Goal: Information Seeking & Learning: Learn about a topic

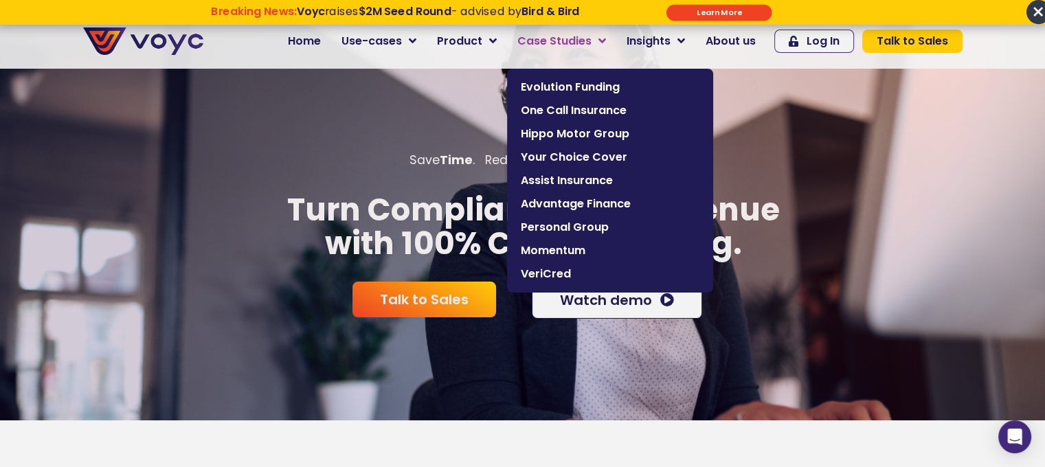
click at [591, 45] on span "Case Studies" at bounding box center [554, 41] width 74 height 16
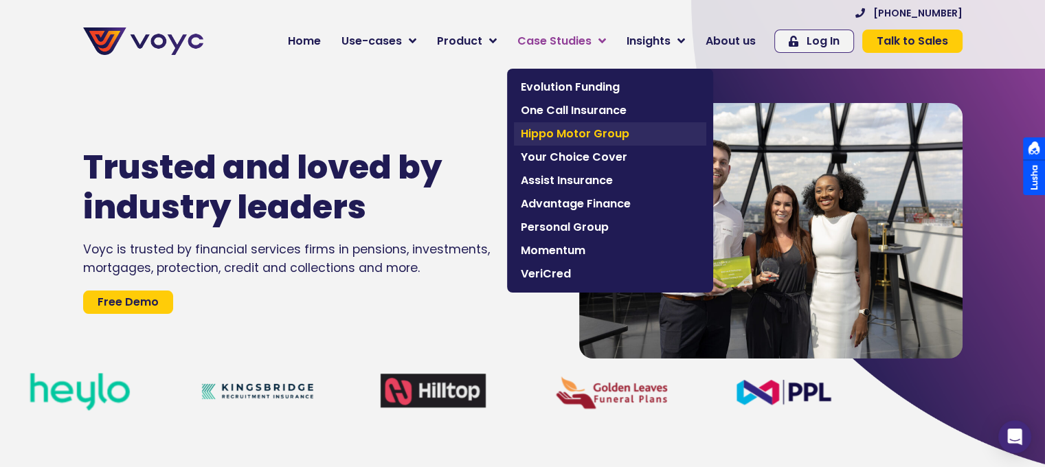
click at [603, 139] on span "Hippo Motor Group" at bounding box center [610, 134] width 179 height 16
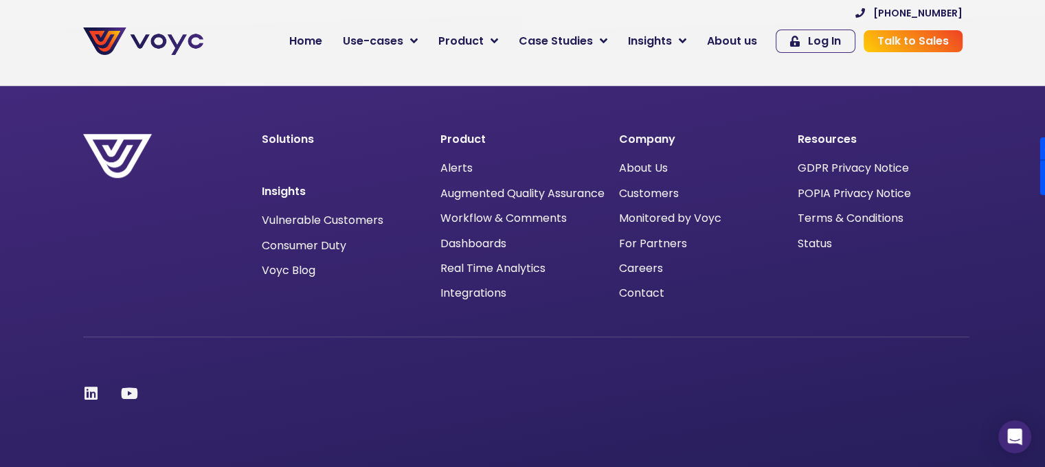
scroll to position [893, 0]
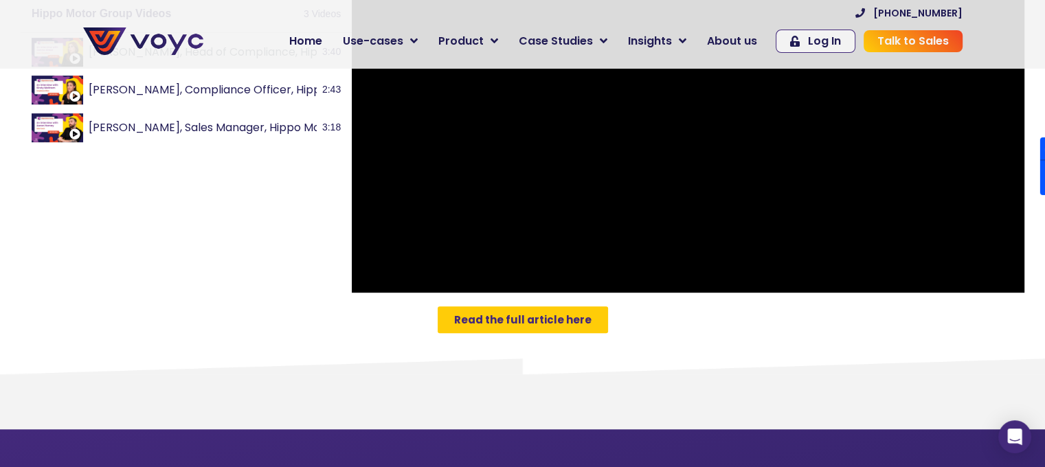
click at [507, 315] on span "Read the full article here" at bounding box center [522, 320] width 137 height 10
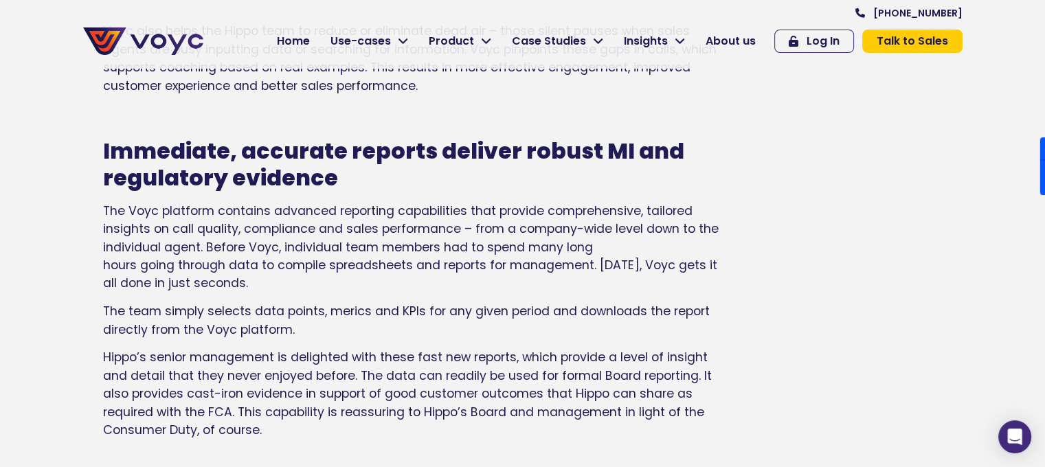
scroll to position [2062, 0]
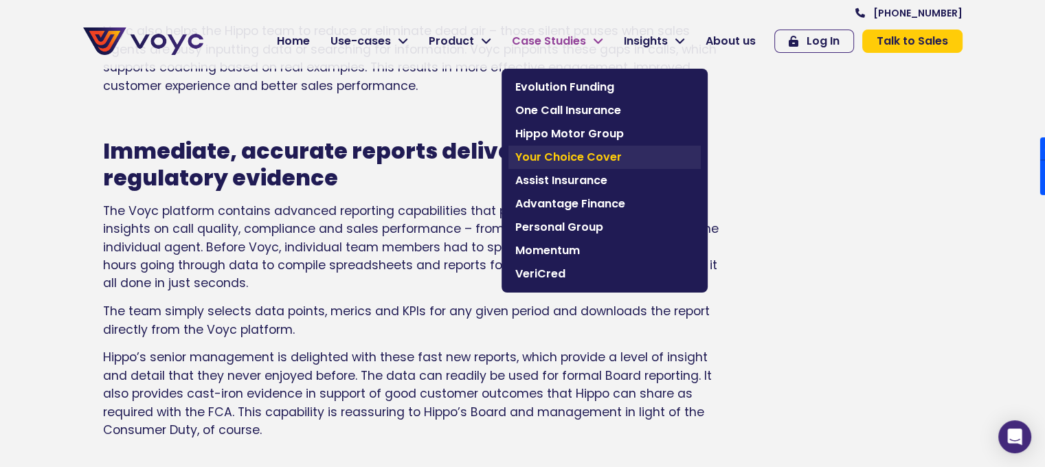
click at [584, 151] on span "Your Choice Cover" at bounding box center [604, 157] width 179 height 16
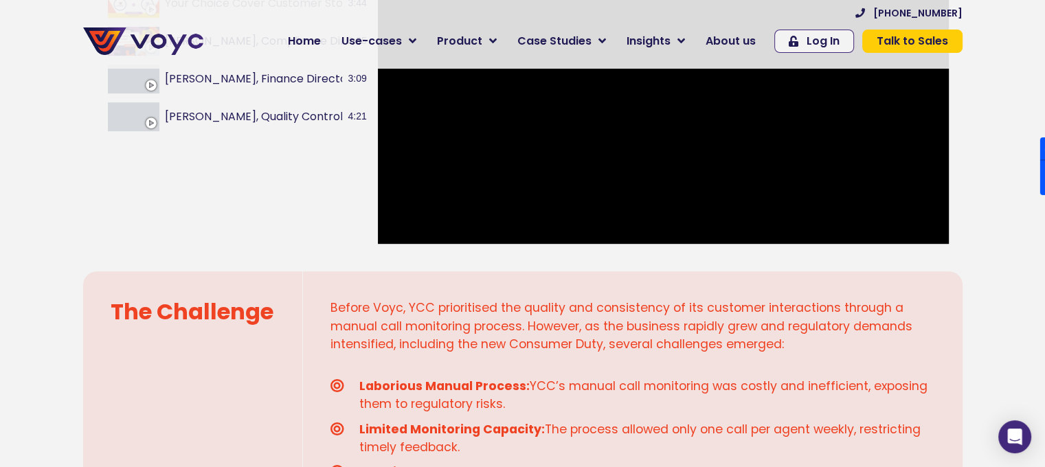
scroll to position [550, 0]
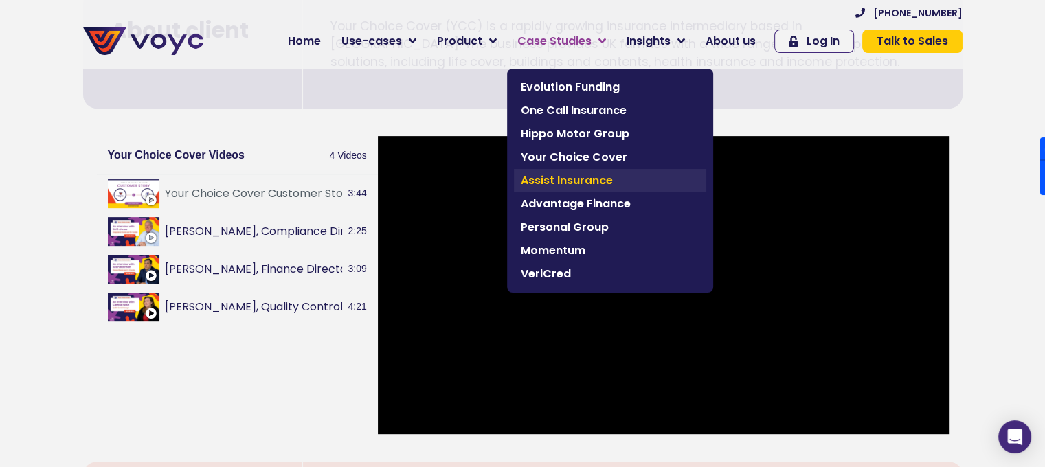
click at [594, 176] on span "Assist Insurance" at bounding box center [610, 180] width 179 height 16
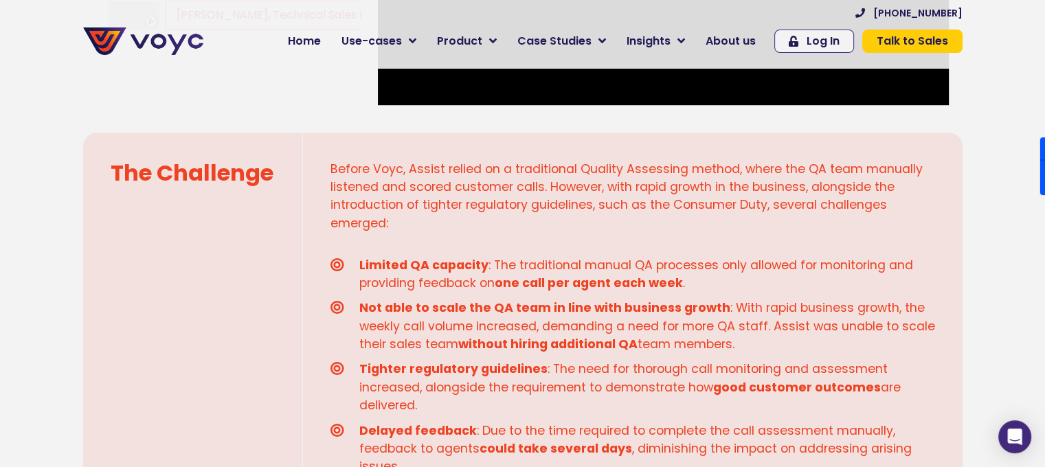
scroll to position [962, 0]
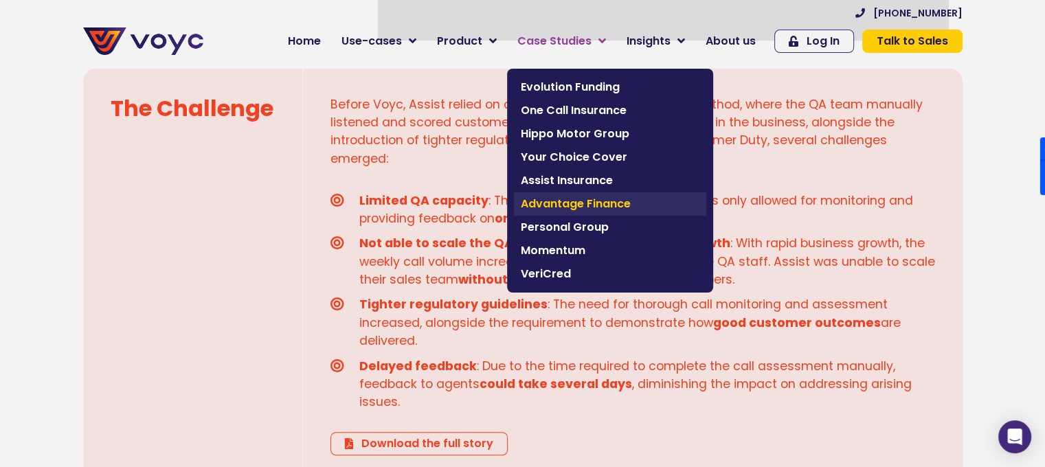
click at [599, 205] on span "Advantage Finance" at bounding box center [610, 204] width 179 height 16
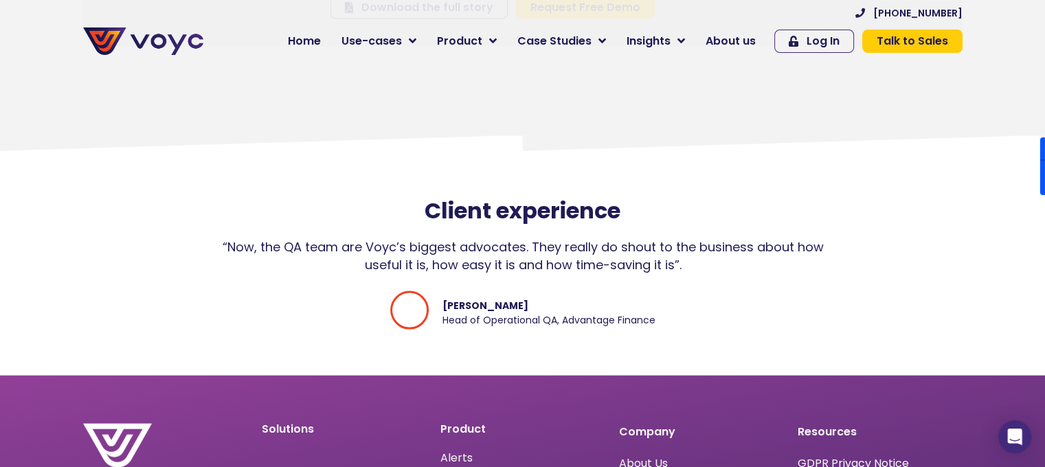
scroll to position [2818, 0]
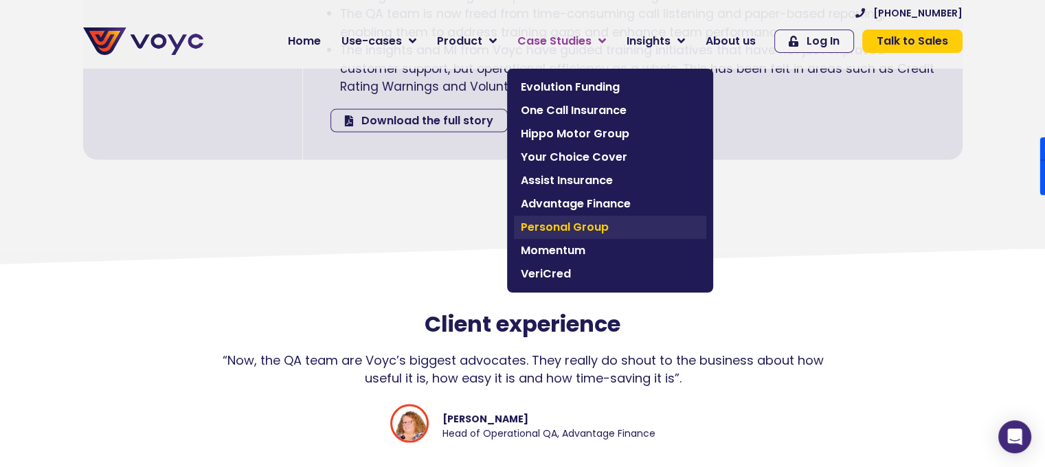
click at [591, 222] on span "Personal Group" at bounding box center [610, 227] width 179 height 16
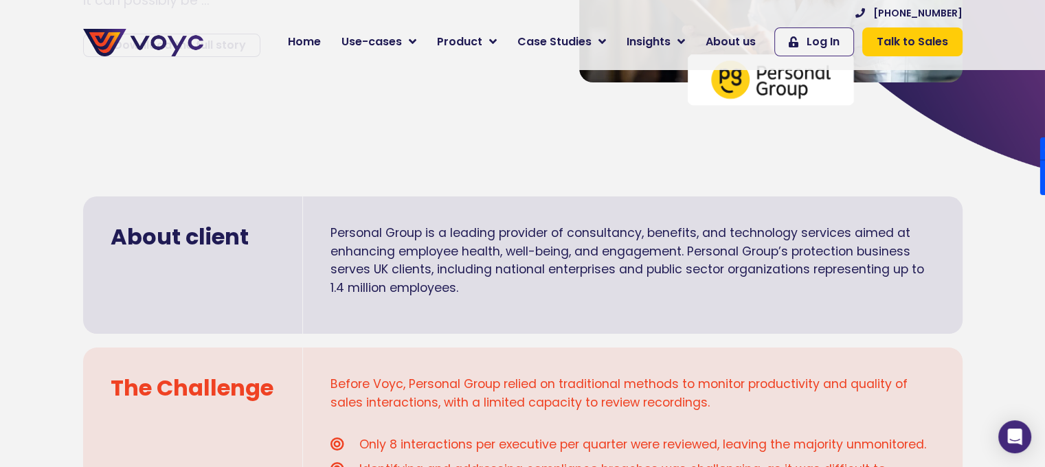
scroll to position [344, 0]
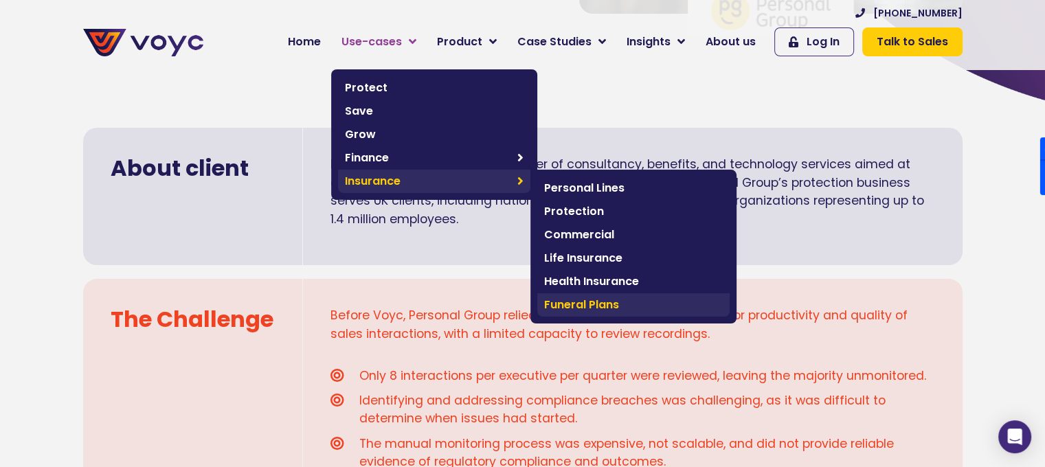
click at [608, 304] on span "Funeral Plans" at bounding box center [633, 305] width 179 height 16
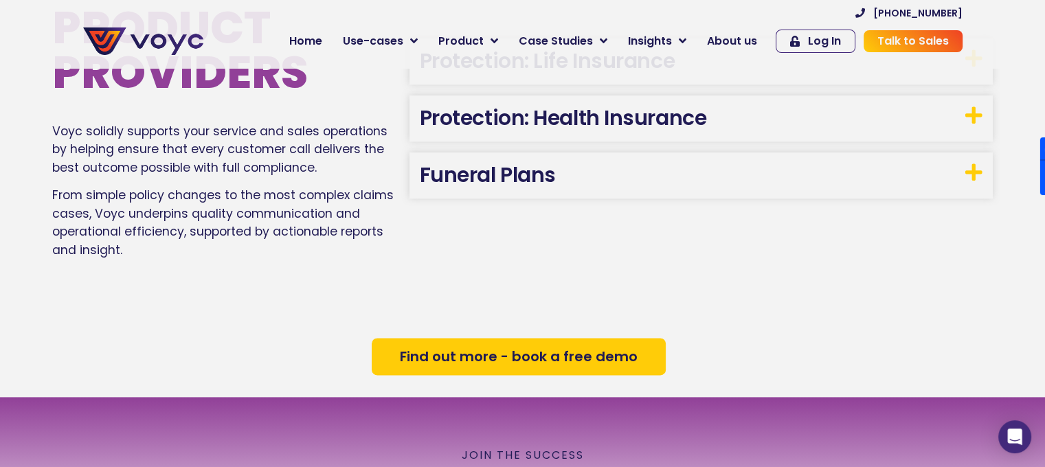
scroll to position [1567, 0]
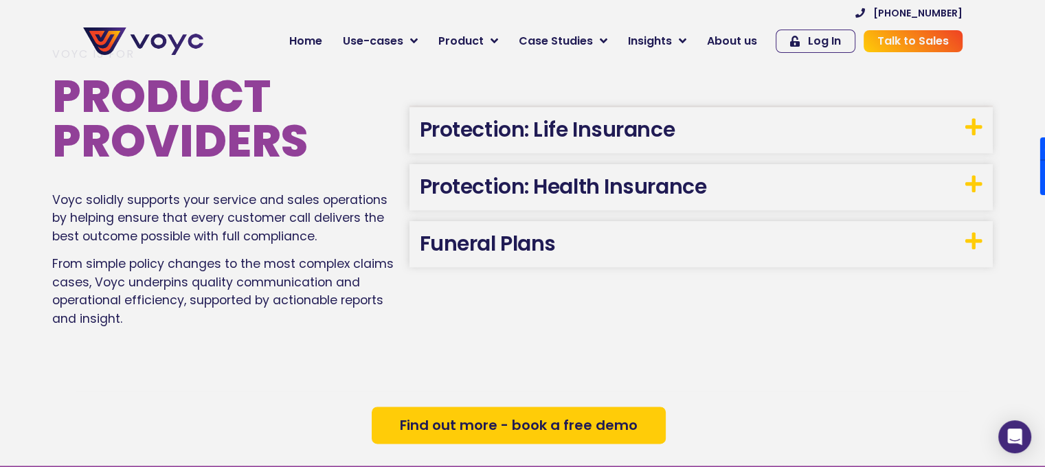
click at [660, 250] on h3 "Funeral Plans" at bounding box center [701, 244] width 583 height 46
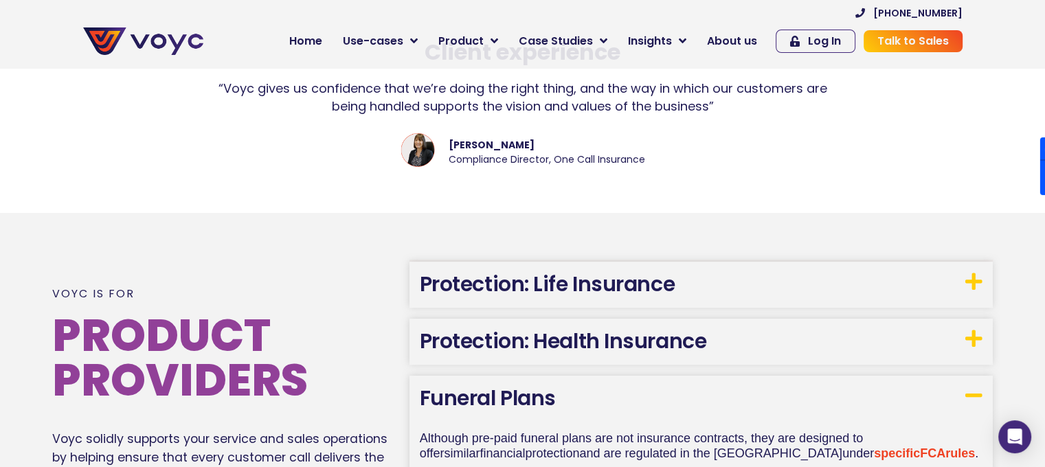
scroll to position [1374, 0]
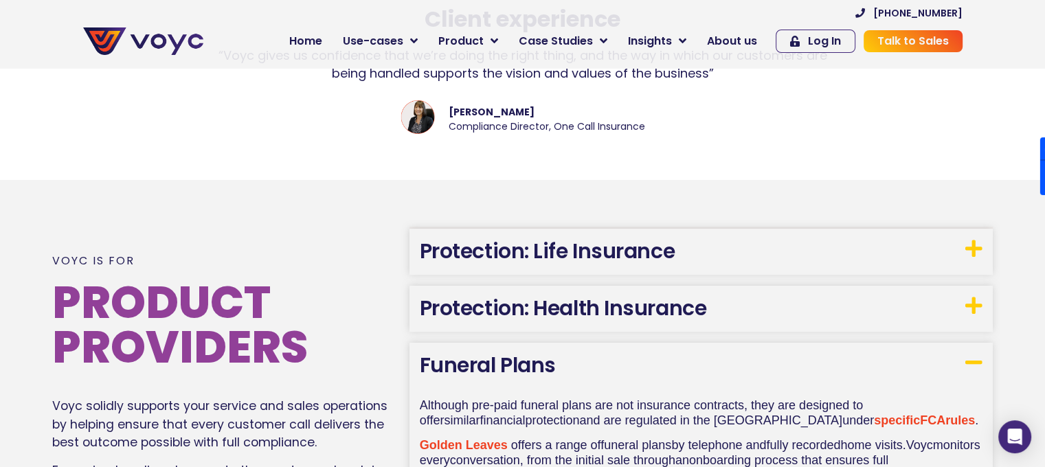
click at [682, 303] on link "Protection: Health Insurance" at bounding box center [563, 308] width 287 height 30
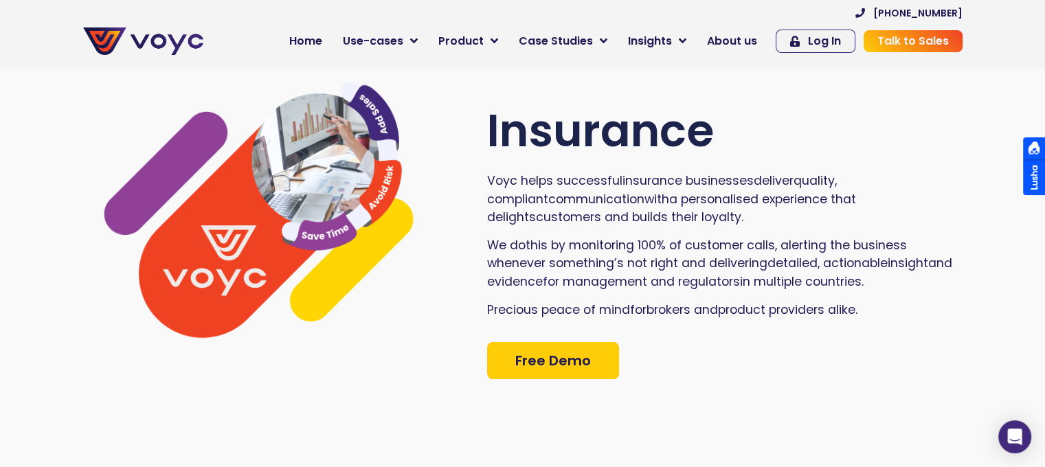
scroll to position [0, 0]
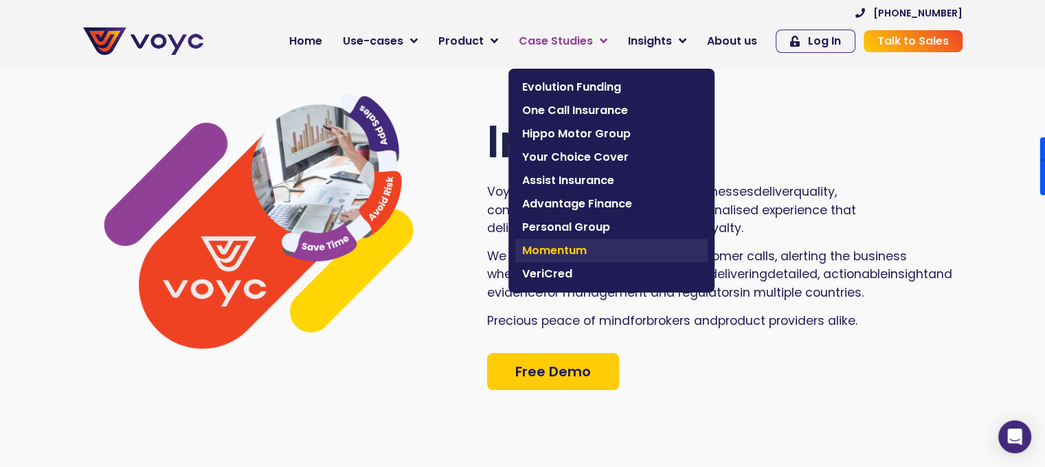
click at [599, 247] on span "Momentum" at bounding box center [611, 251] width 179 height 16
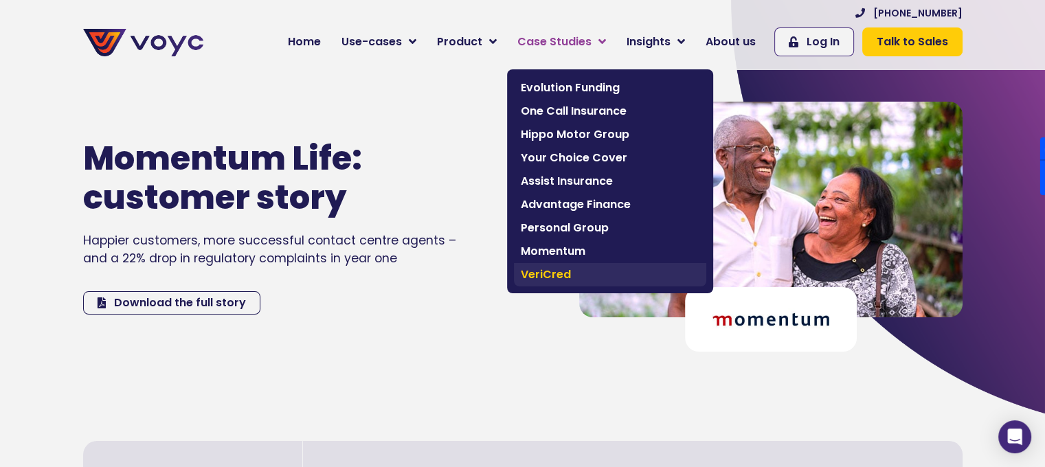
click at [575, 269] on span "VeriCred" at bounding box center [610, 275] width 179 height 16
